Goal: Task Accomplishment & Management: Manage account settings

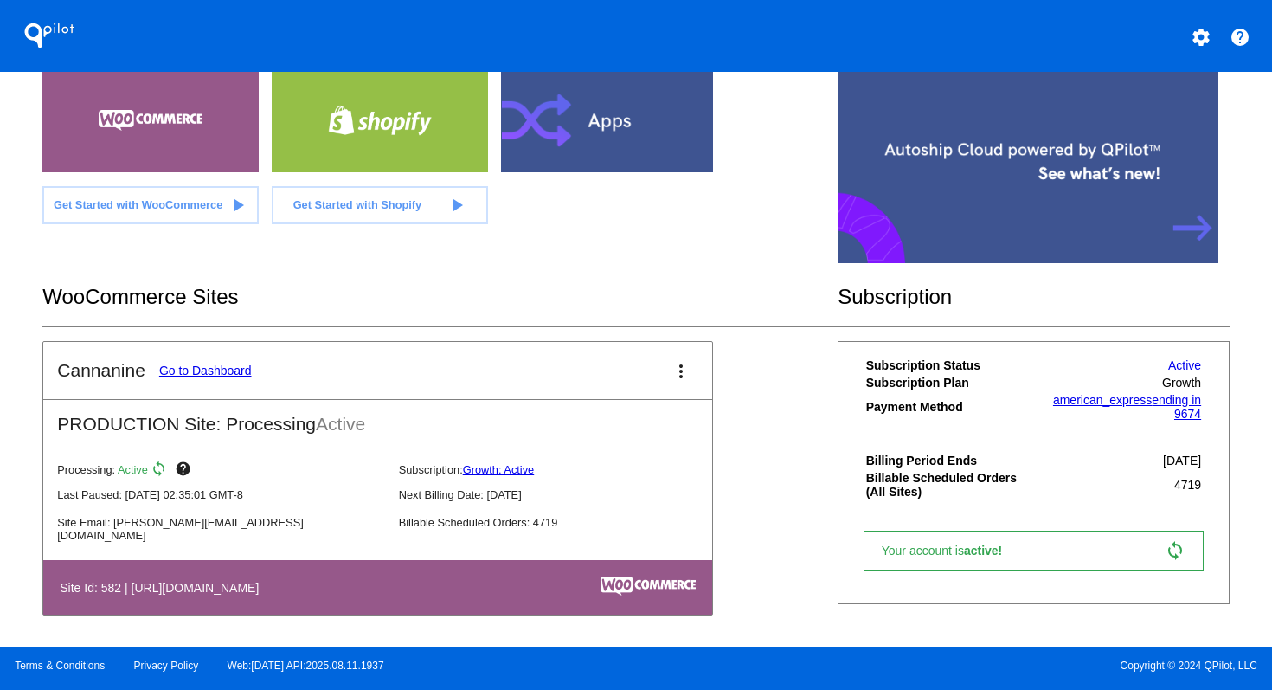
scroll to position [118, 0]
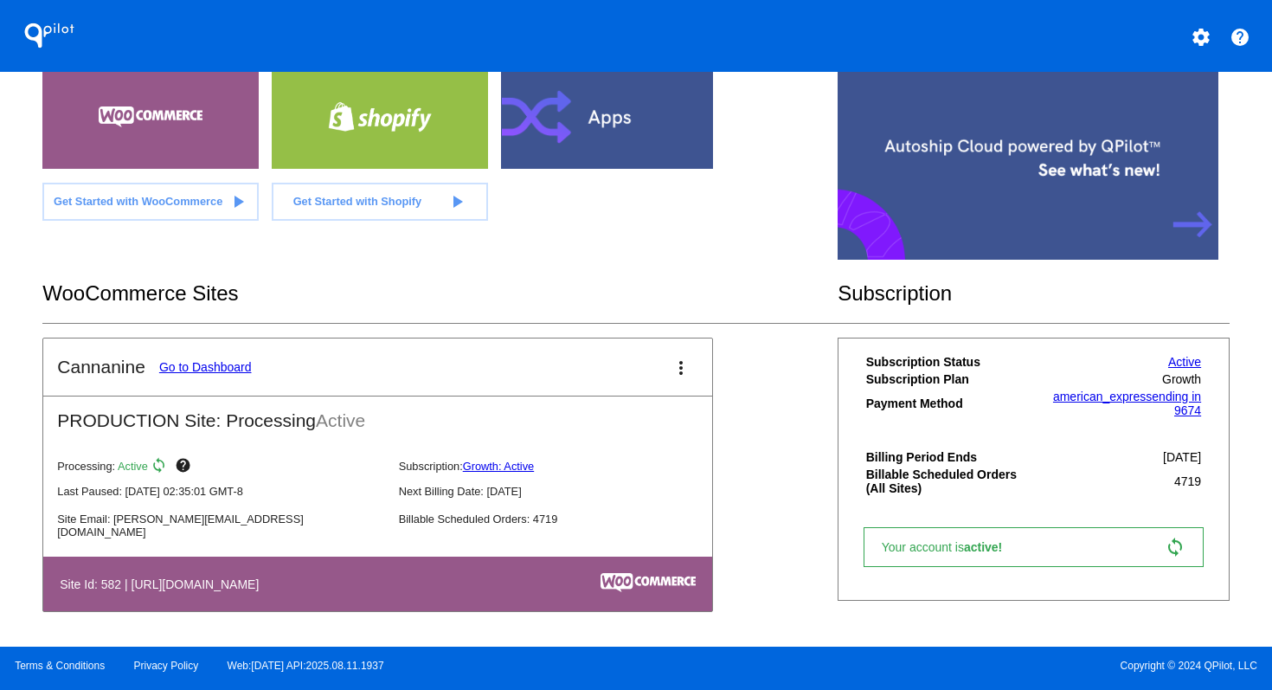
click at [1214, 42] on button "settings" at bounding box center [1201, 35] width 35 height 35
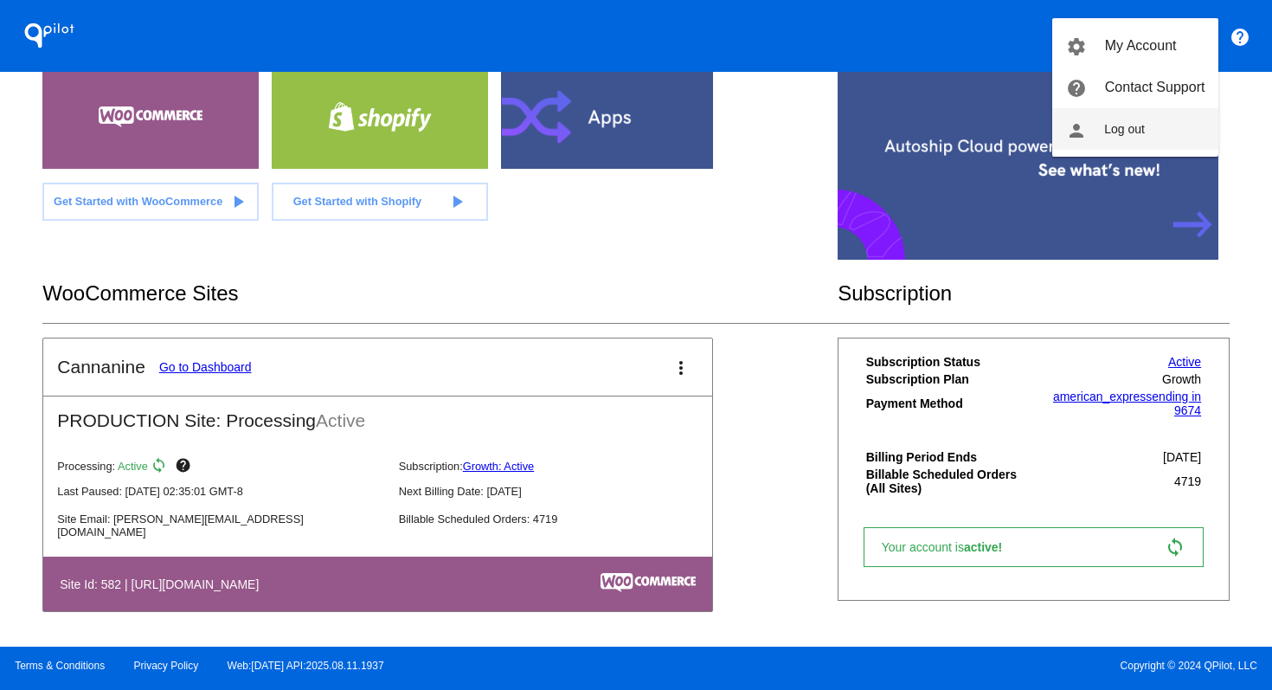
click at [1138, 128] on span "Log out" at bounding box center [1124, 129] width 41 height 14
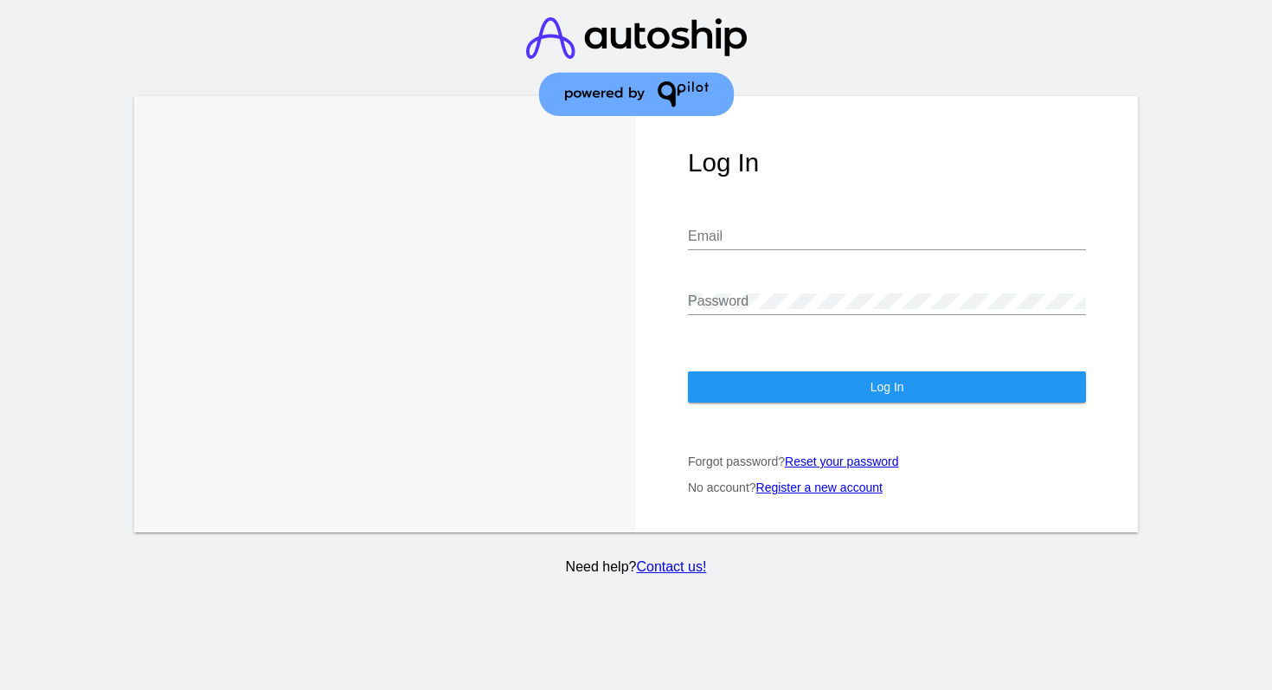
click at [861, 244] on input "Email" at bounding box center [887, 236] width 398 height 16
type input "[EMAIL_ADDRESS][DOMAIN_NAME]"
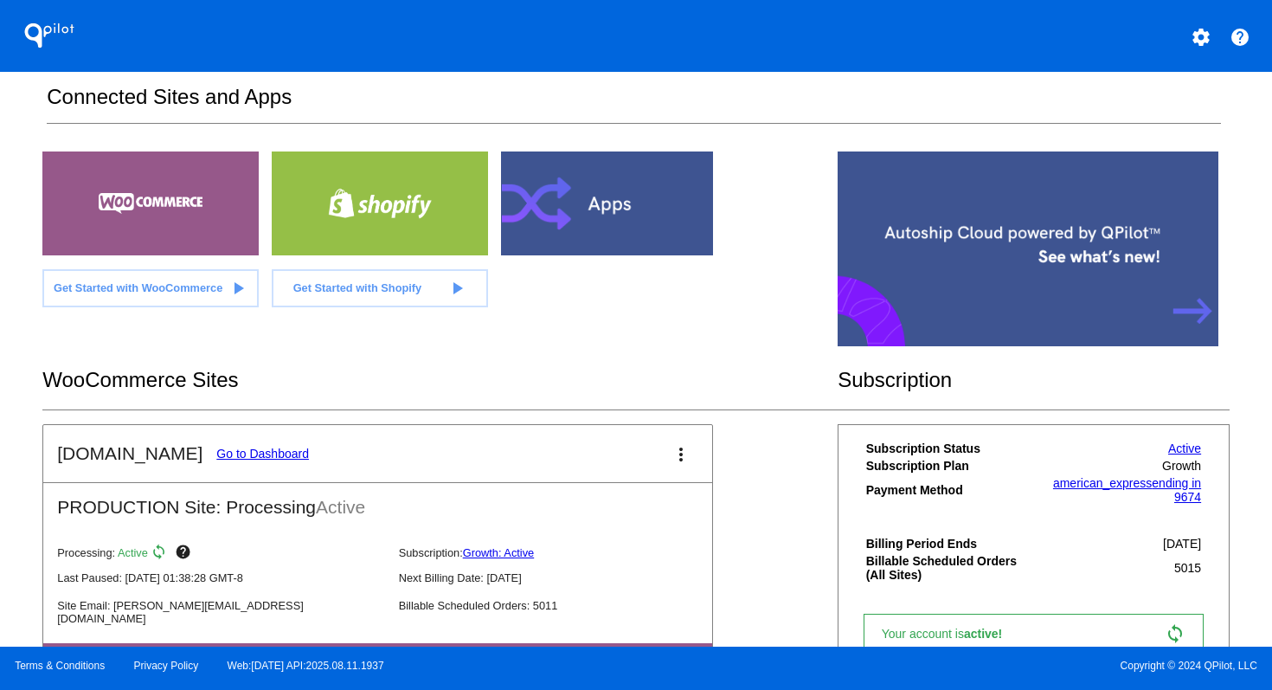
scroll to position [29, 0]
click at [248, 455] on link "Go to Dashboard" at bounding box center [262, 453] width 93 height 14
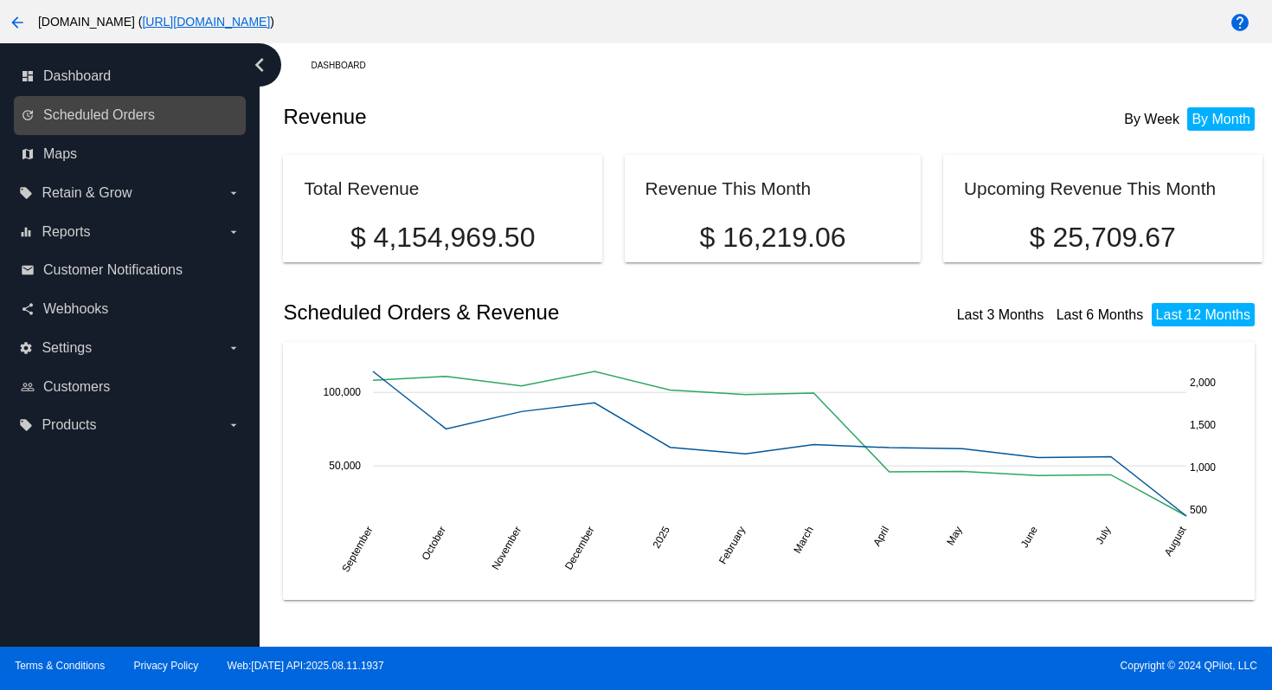
click at [141, 125] on link "update Scheduled Orders" at bounding box center [131, 115] width 220 height 28
